Goal: Task Accomplishment & Management: Use online tool/utility

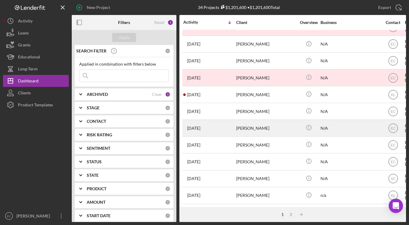
scroll to position [247, 0]
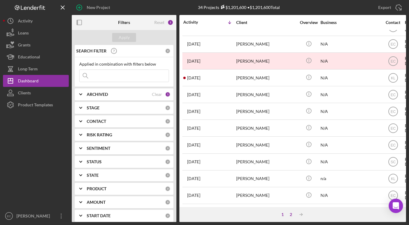
click at [291, 215] on div "2" at bounding box center [291, 214] width 8 height 5
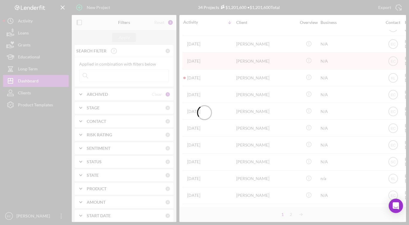
scroll to position [0, 0]
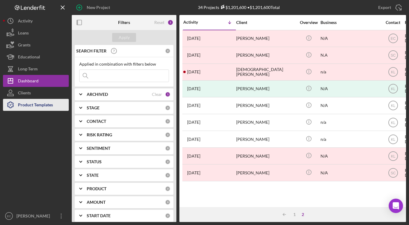
click at [35, 107] on div "Product Templates" at bounding box center [35, 105] width 35 height 13
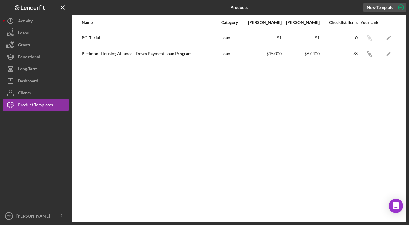
click at [401, 7] on icon "button" at bounding box center [401, 7] width 3 height 3
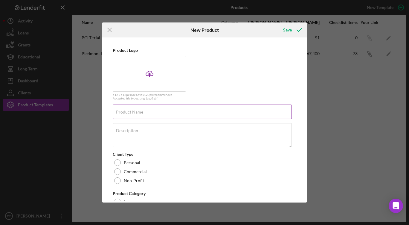
click at [129, 111] on label "Product Name" at bounding box center [129, 112] width 27 height 5
click at [129, 111] on input "Product Name" at bounding box center [202, 111] width 179 height 14
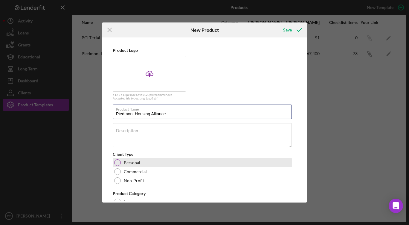
scroll to position [30, 0]
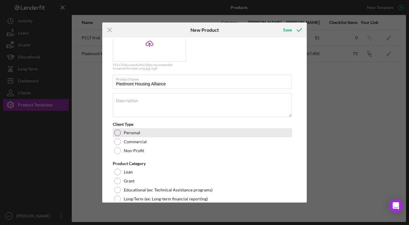
click at [117, 133] on div at bounding box center [117, 132] width 7 height 7
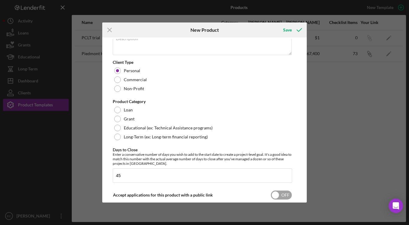
scroll to position [90, 0]
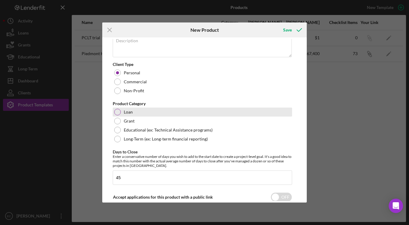
click at [116, 111] on div at bounding box center [117, 112] width 7 height 7
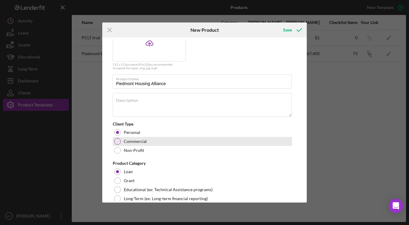
scroll to position [0, 0]
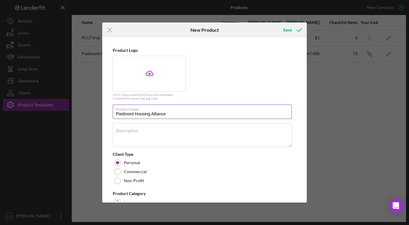
click at [174, 112] on input "Piedmont Housing Alliance" at bounding box center [202, 111] width 179 height 14
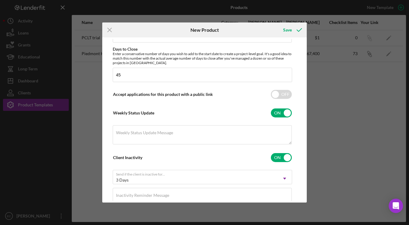
scroll to position [304, 0]
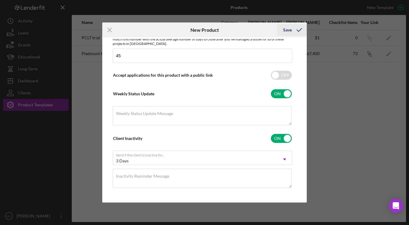
type input "Piedmont Housing Alliance - CDFI ERP"
click at [299, 31] on icon "submit" at bounding box center [299, 29] width 15 height 15
click at [292, 31] on button "Save" at bounding box center [292, 30] width 30 height 12
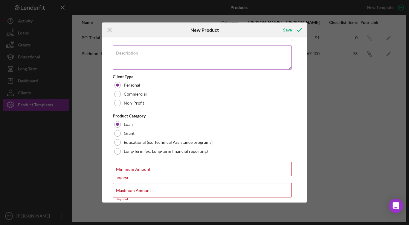
scroll to position [120, 0]
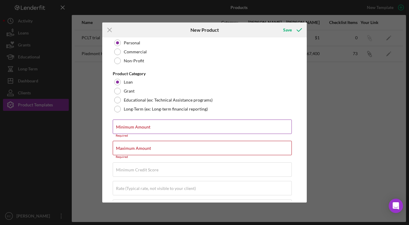
click at [147, 127] on label "Minimum Amount" at bounding box center [133, 126] width 34 height 5
click at [147, 127] on input "Minimum Amount" at bounding box center [202, 126] width 179 height 14
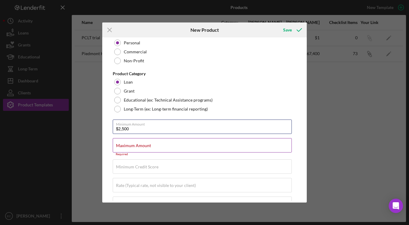
type input "$2,500"
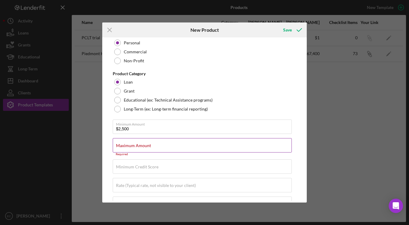
click at [147, 143] on label "Maximum Amount" at bounding box center [133, 145] width 35 height 5
click at [147, 143] on input "Maximum Amount" at bounding box center [202, 145] width 179 height 14
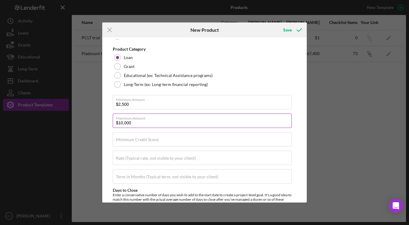
scroll to position [150, 0]
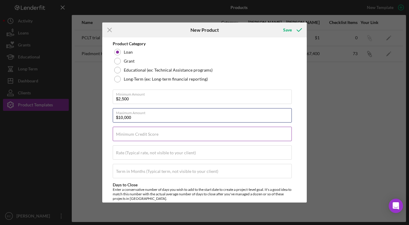
type input "$10,000"
click at [166, 133] on input "Minimum Credit Score" at bounding box center [202, 134] width 179 height 14
type input "620"
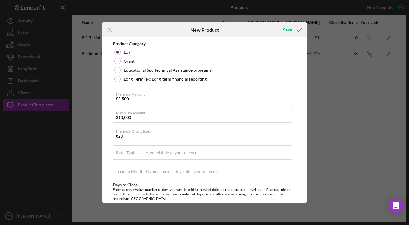
click at [110, 171] on div "Product Logo Icon/Upload 512 x 512px max • 245 x 120 px recommended Accepted fi…" at bounding box center [205, 120] width 202 height 162
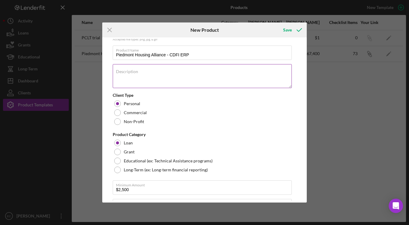
scroll to position [35, 0]
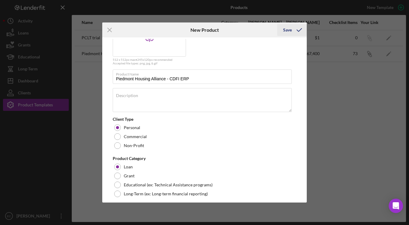
click at [289, 30] on div "Save" at bounding box center [287, 30] width 9 height 12
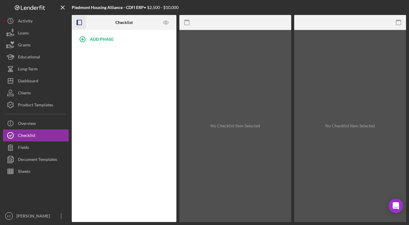
click at [80, 24] on icon "button" at bounding box center [79, 22] width 13 height 13
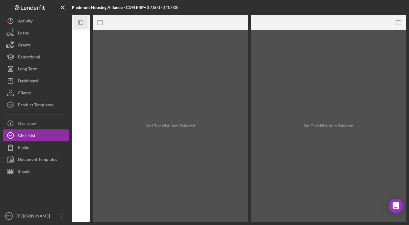
click at [80, 24] on icon "Icon/Panel Side Expand" at bounding box center [80, 22] width 13 height 13
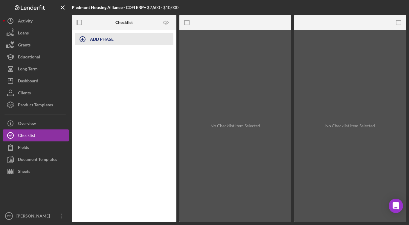
click at [88, 39] on icon "button" at bounding box center [82, 39] width 15 height 15
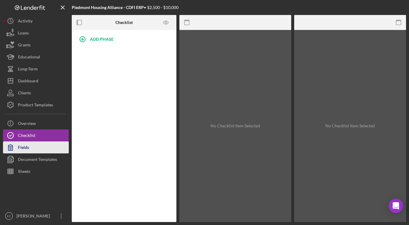
click at [29, 149] on button "Fields" at bounding box center [36, 147] width 66 height 12
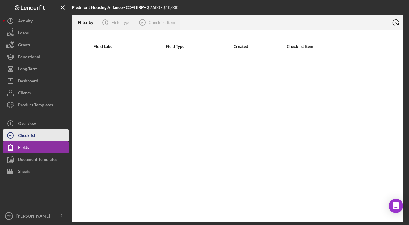
click at [35, 133] on div "Checklist" at bounding box center [26, 135] width 17 height 13
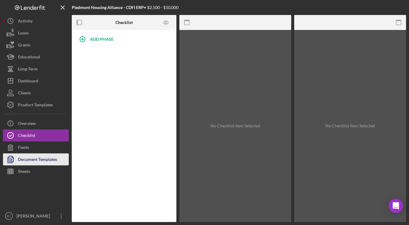
click at [19, 162] on div "Document Templates" at bounding box center [37, 159] width 39 height 13
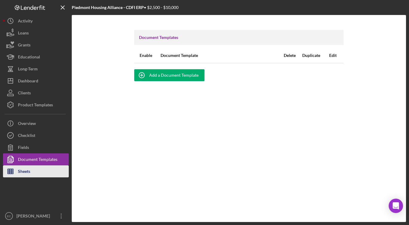
click at [18, 169] on div "Sheets" at bounding box center [24, 171] width 12 height 13
